Goal: Task Accomplishment & Management: Use online tool/utility

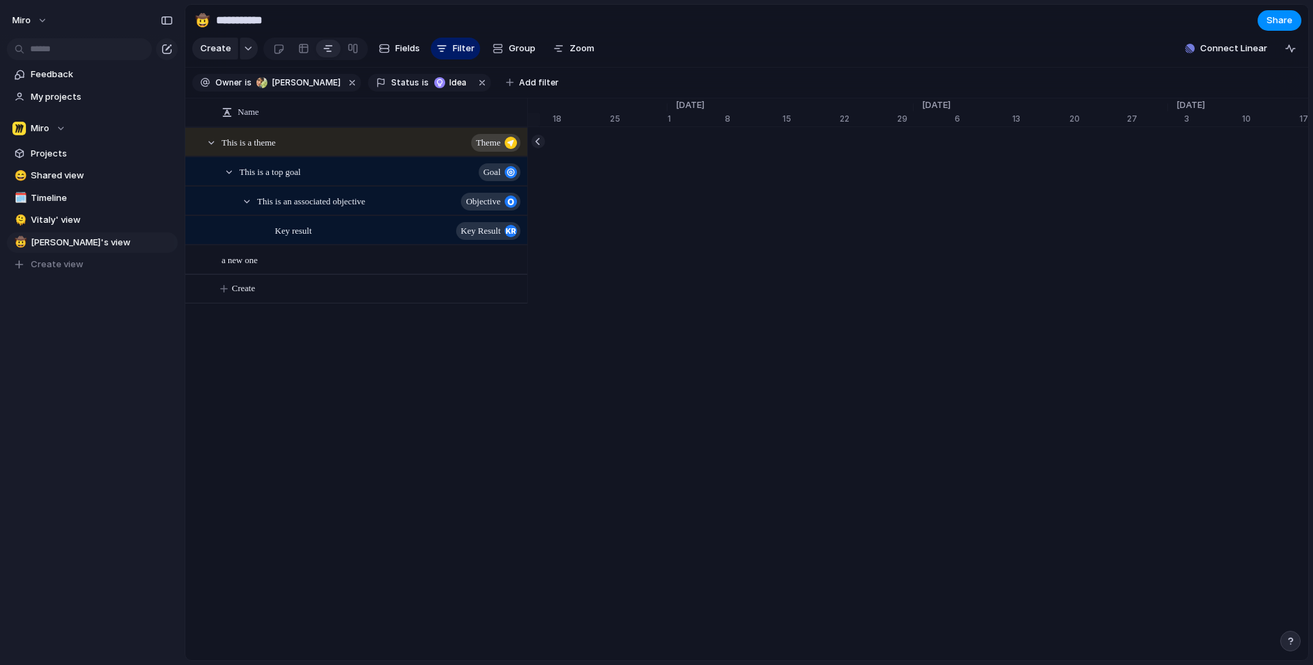
scroll to position [0, 9109]
click at [646, 369] on div "Name This is a theme theme This is a top goal goal This is an associated object…" at bounding box center [746, 379] width 1123 height 563
click at [217, 50] on span "Create" at bounding box center [215, 49] width 31 height 14
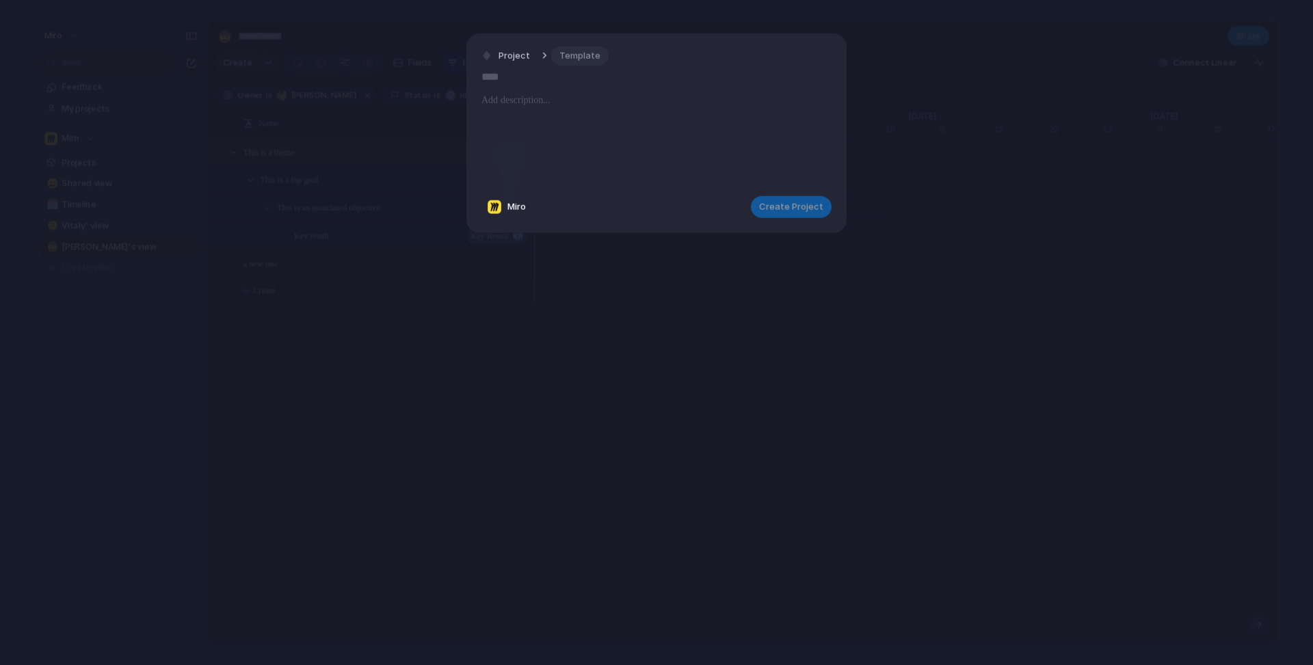
click at [567, 55] on span "Template" at bounding box center [579, 56] width 41 height 14
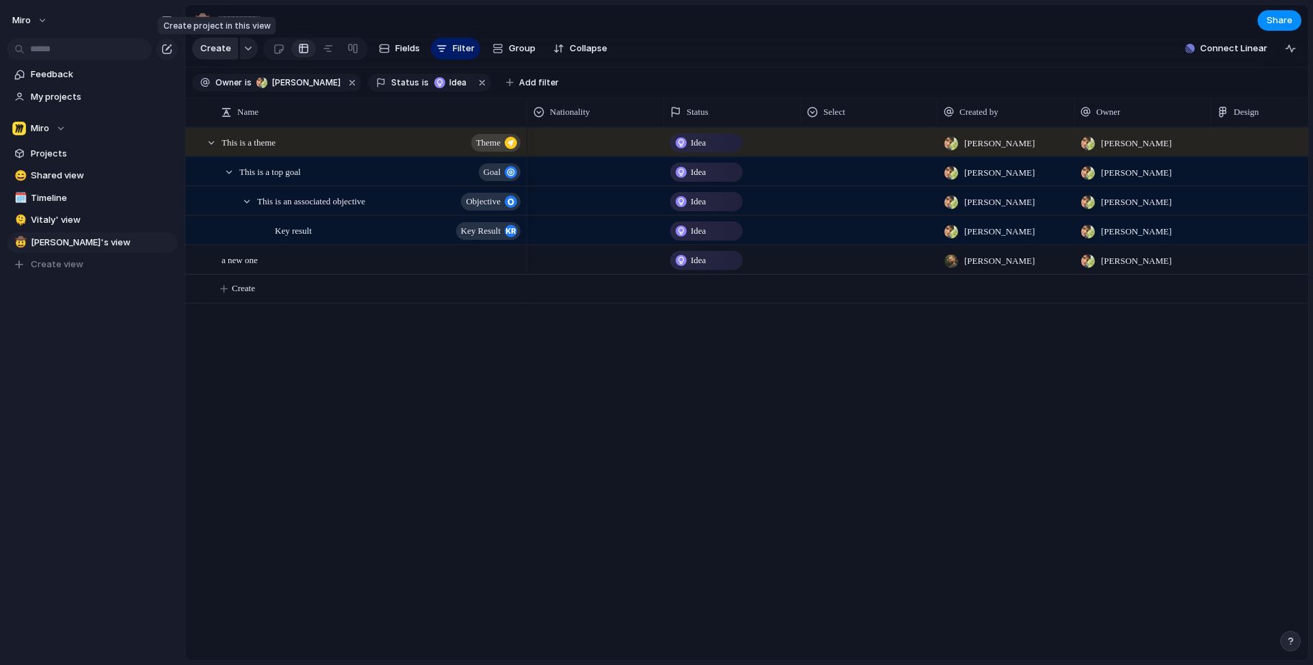
click at [209, 55] on span "Create" at bounding box center [215, 49] width 31 height 14
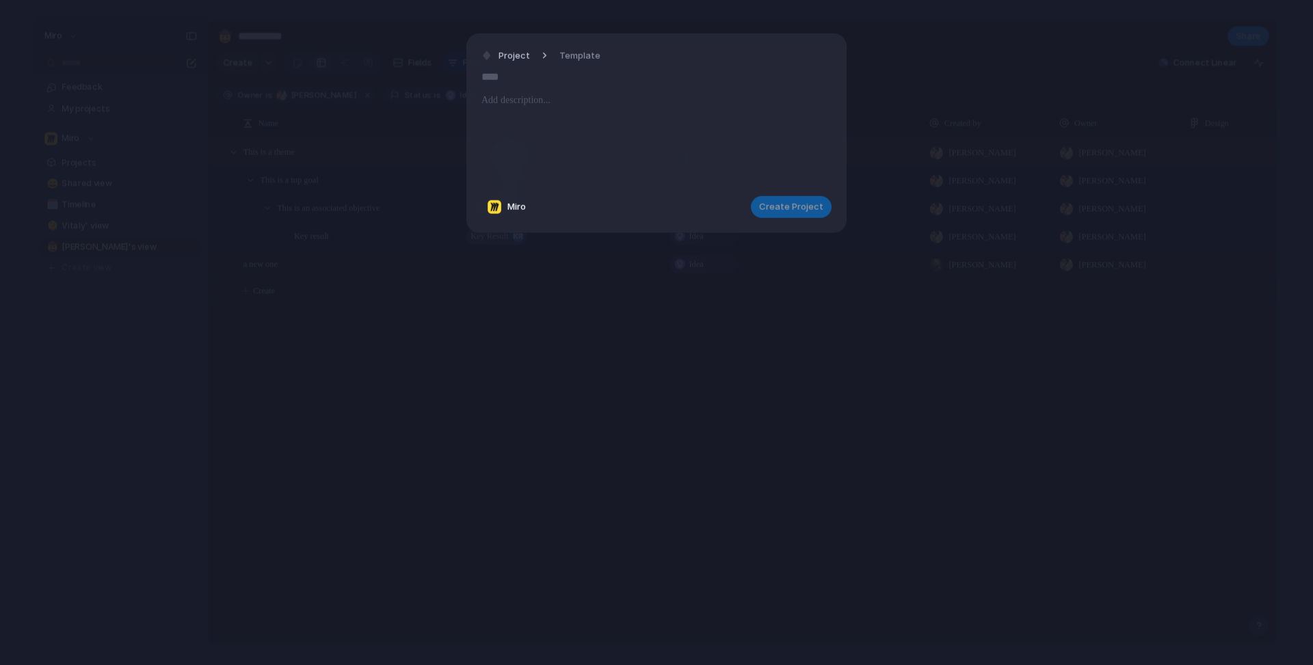
click at [512, 107] on p at bounding box center [656, 100] width 350 height 16
click at [509, 75] on input "text" at bounding box center [656, 77] width 350 height 22
click at [518, 122] on div at bounding box center [656, 138] width 350 height 93
click at [497, 76] on input "text" at bounding box center [656, 77] width 350 height 22
click at [531, 103] on p at bounding box center [656, 100] width 350 height 16
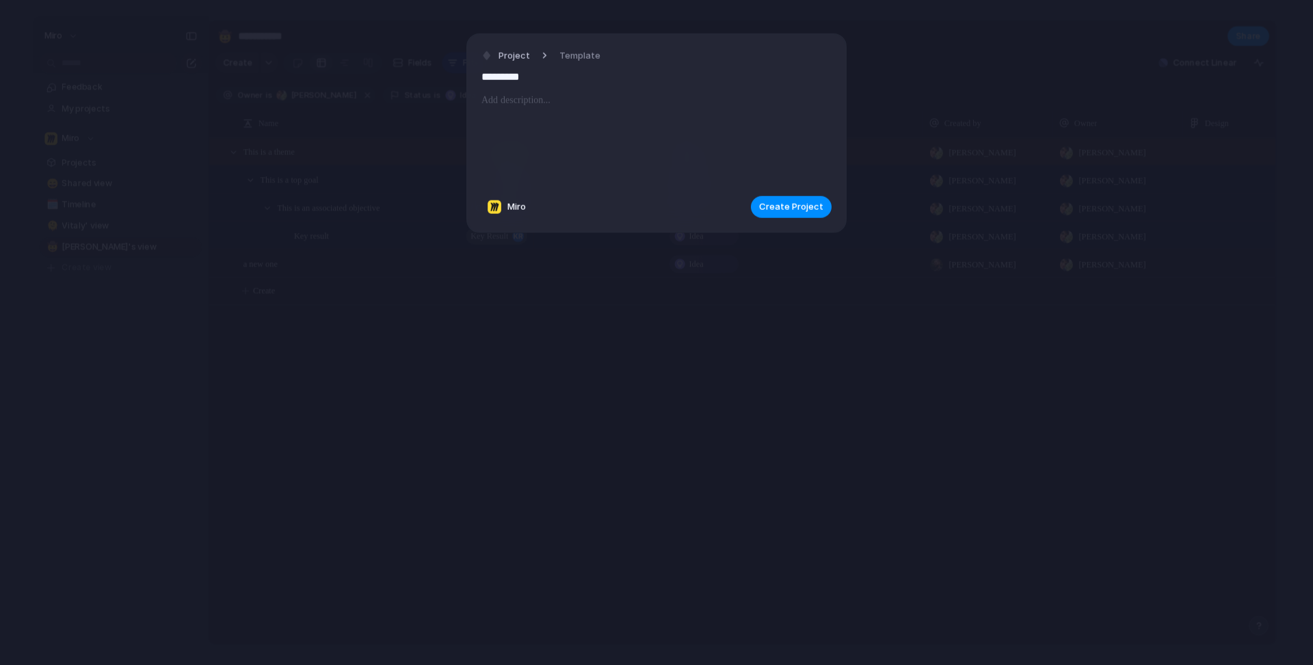
click at [529, 75] on input "*********" at bounding box center [656, 77] width 350 height 22
type input "*********"
click at [546, 133] on div at bounding box center [656, 138] width 350 height 93
click at [806, 207] on span "Create Project" at bounding box center [791, 207] width 64 height 14
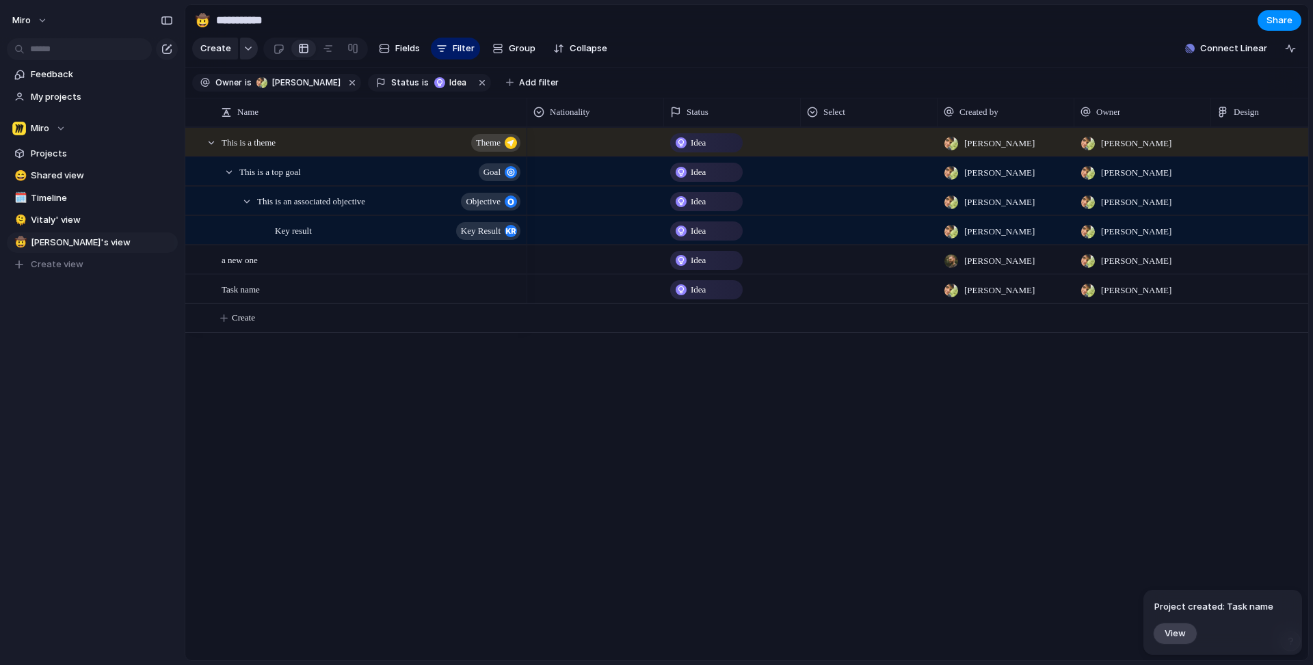
click at [242, 40] on button "button" at bounding box center [249, 49] width 18 height 22
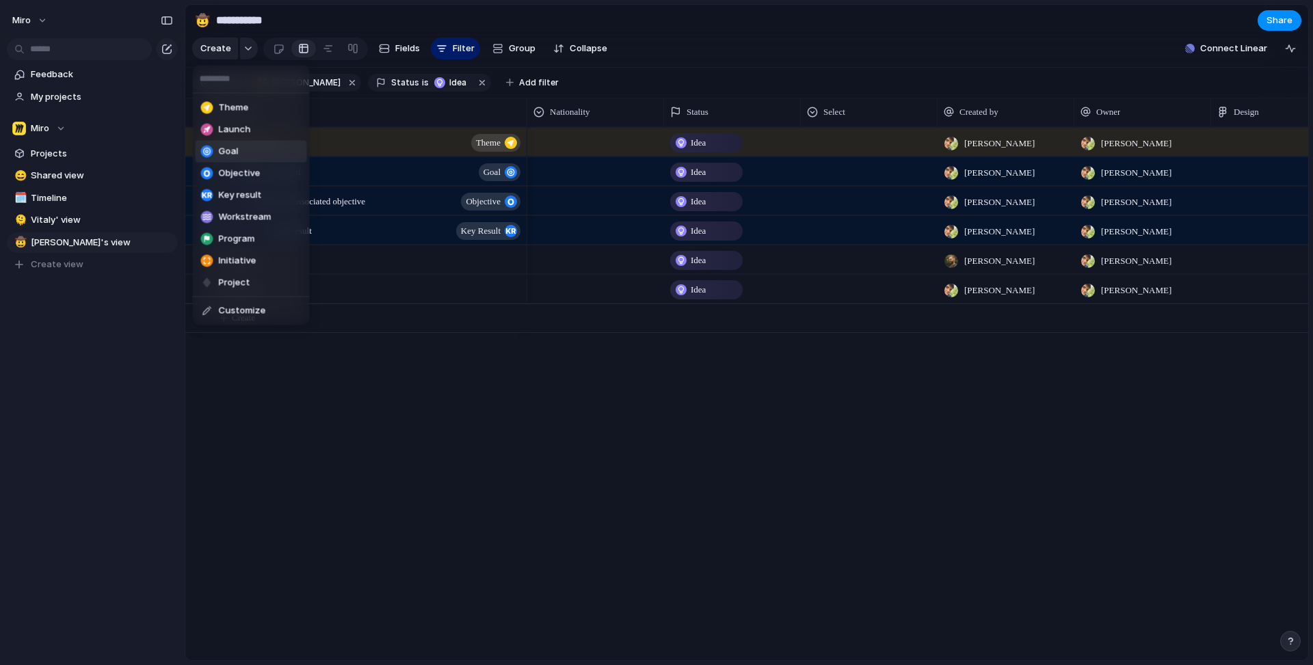
click at [268, 155] on li "Goal" at bounding box center [251, 152] width 111 height 22
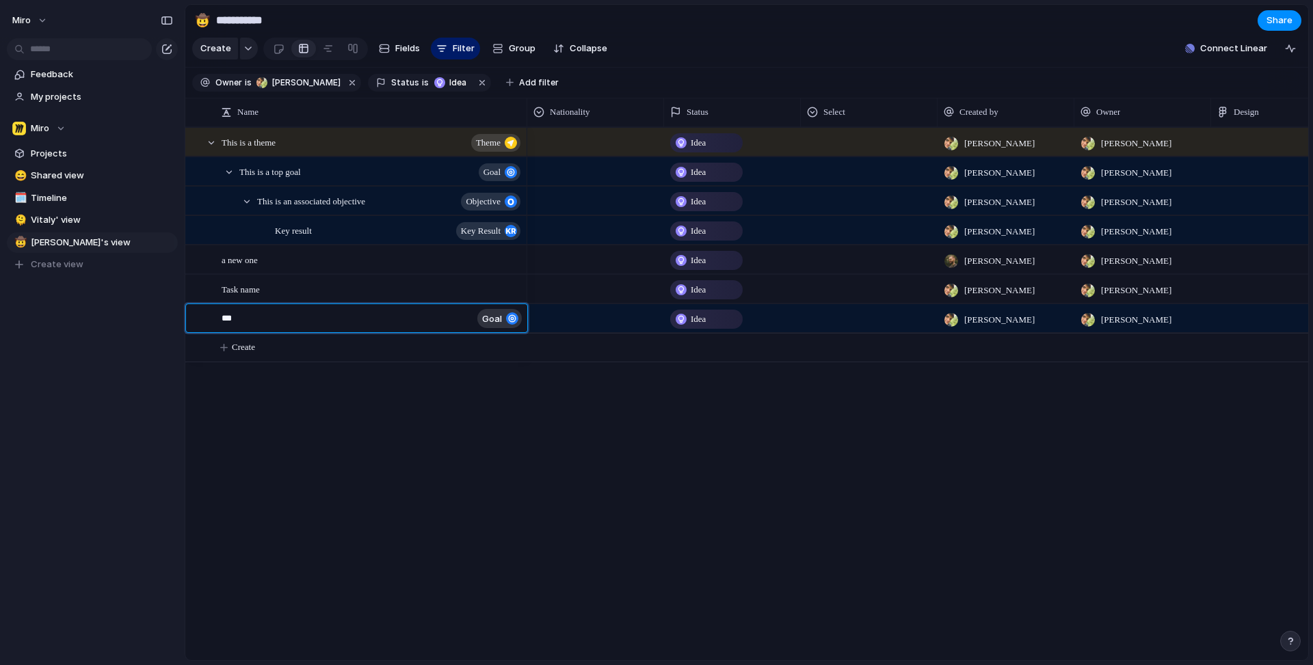
type textarea "****"
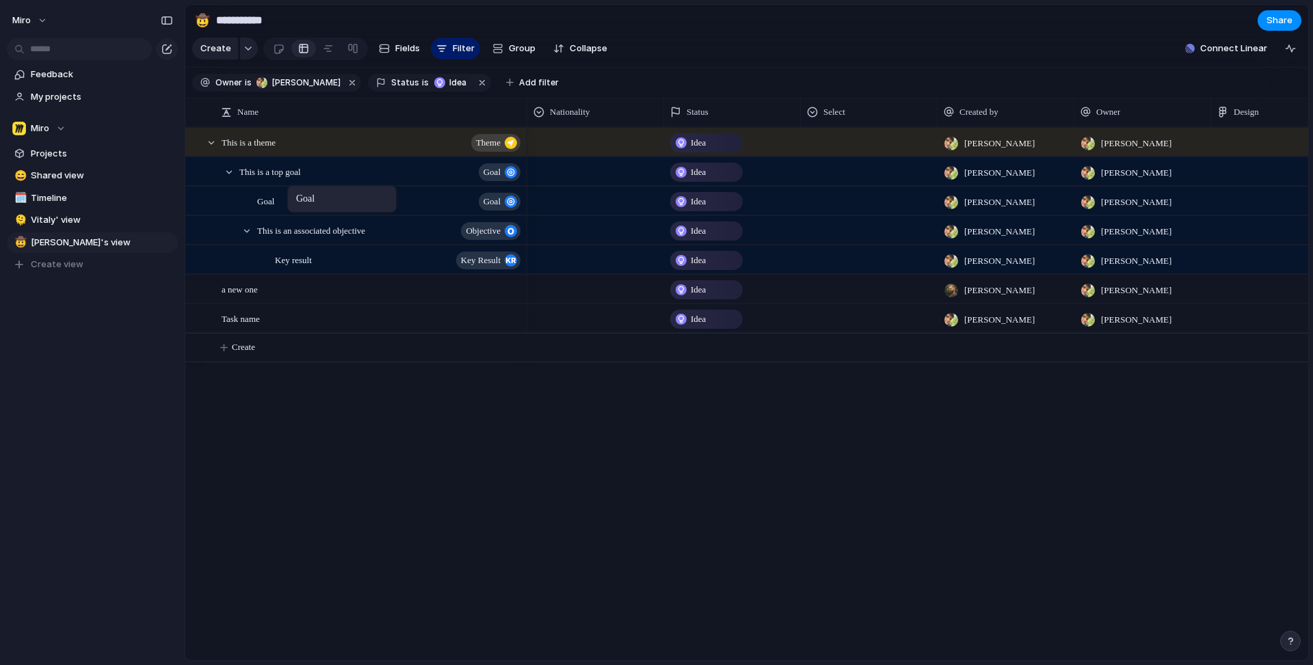
drag, startPoint x: 258, startPoint y: 322, endPoint x: 294, endPoint y: 188, distance: 138.9
